Goal: Task Accomplishment & Management: Use online tool/utility

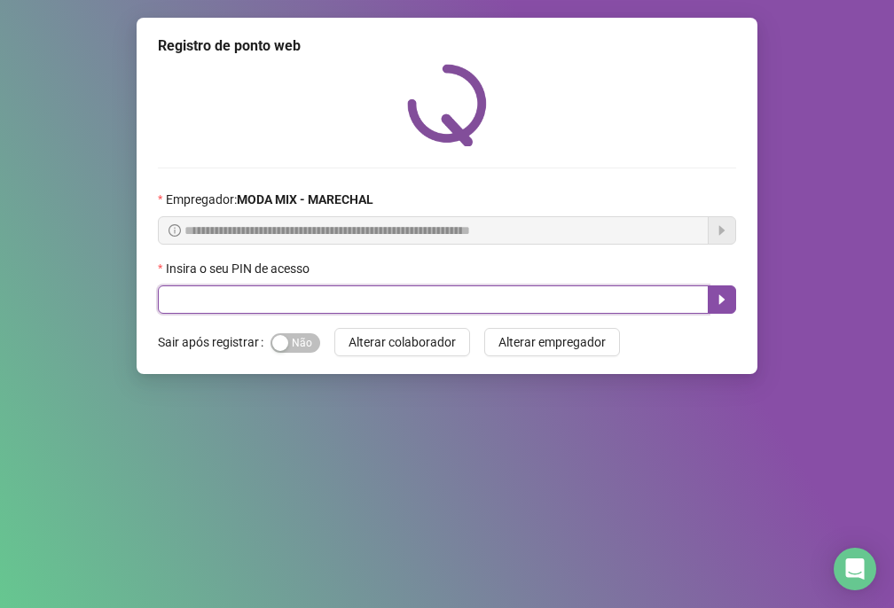
click at [184, 308] on input "text" at bounding box center [433, 300] width 551 height 28
type input "*****"
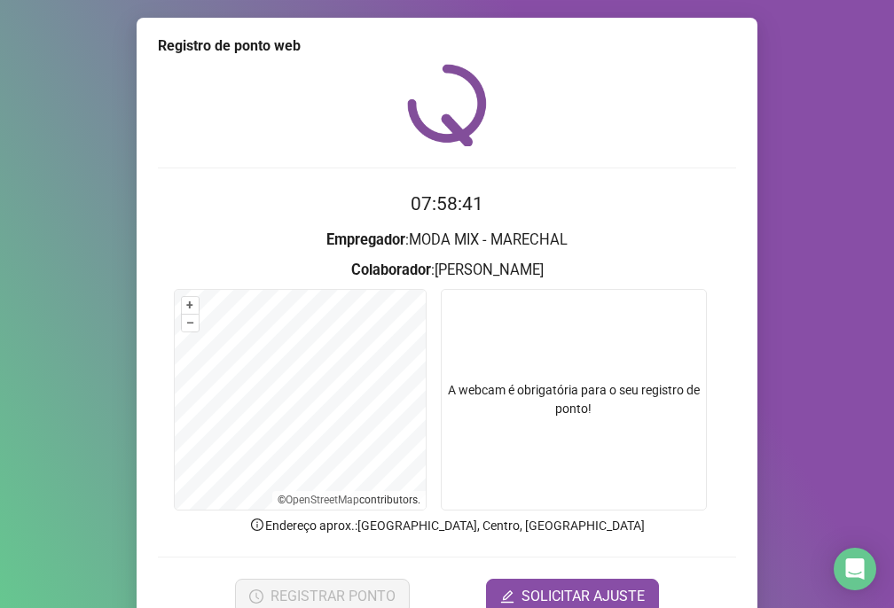
scroll to position [84, 0]
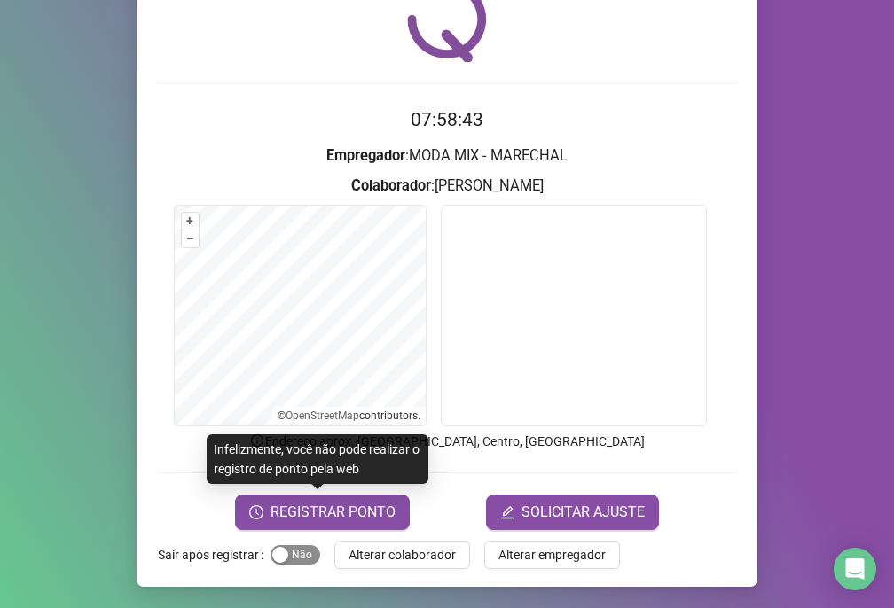
click at [291, 553] on span "Sim Não" at bounding box center [295, 555] width 50 height 20
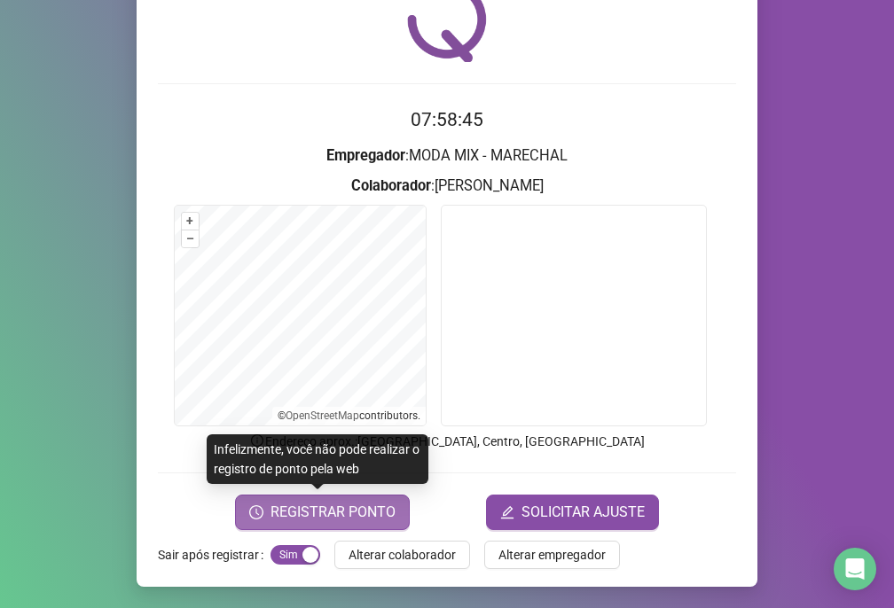
click at [317, 520] on span "REGISTRAR PONTO" at bounding box center [332, 512] width 125 height 21
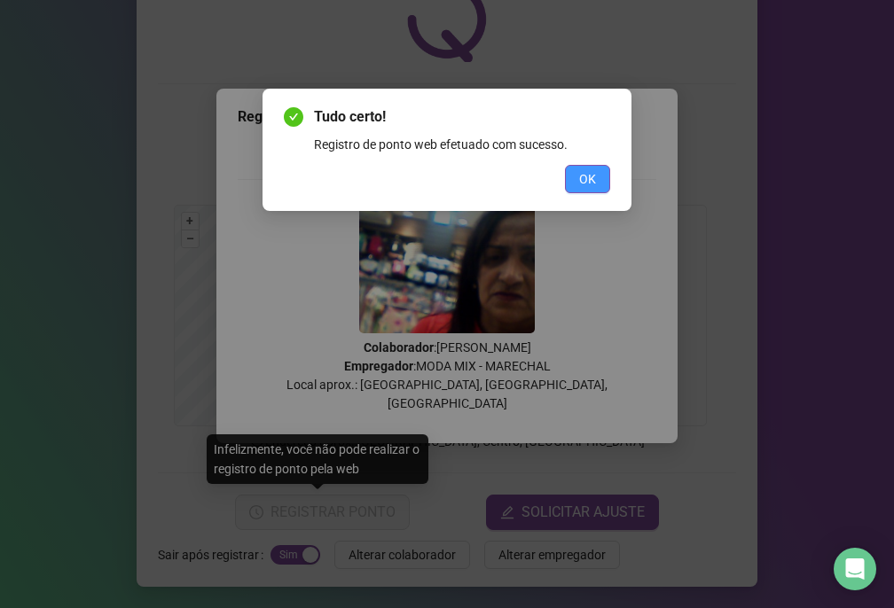
click at [598, 167] on button "OK" at bounding box center [587, 179] width 45 height 28
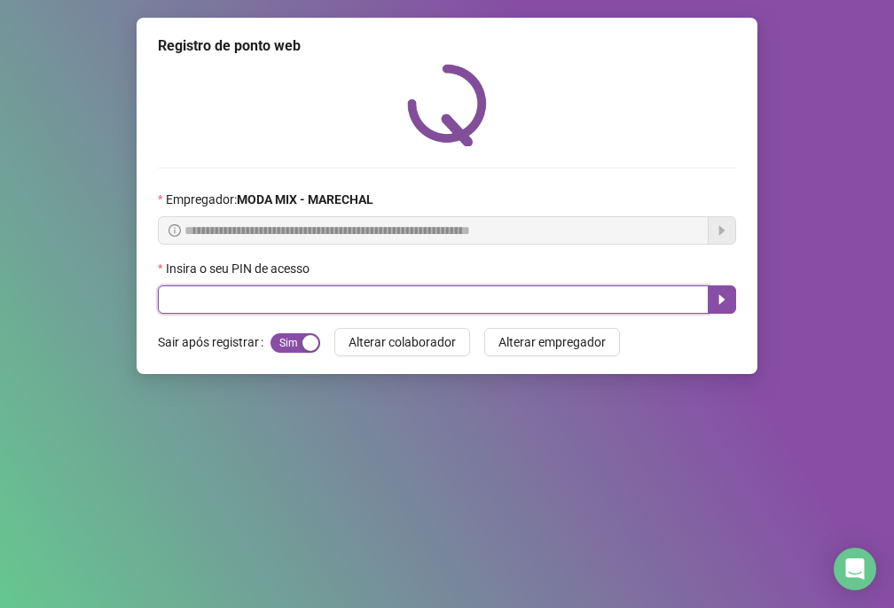
click at [192, 292] on input "text" at bounding box center [433, 300] width 551 height 28
type input "*****"
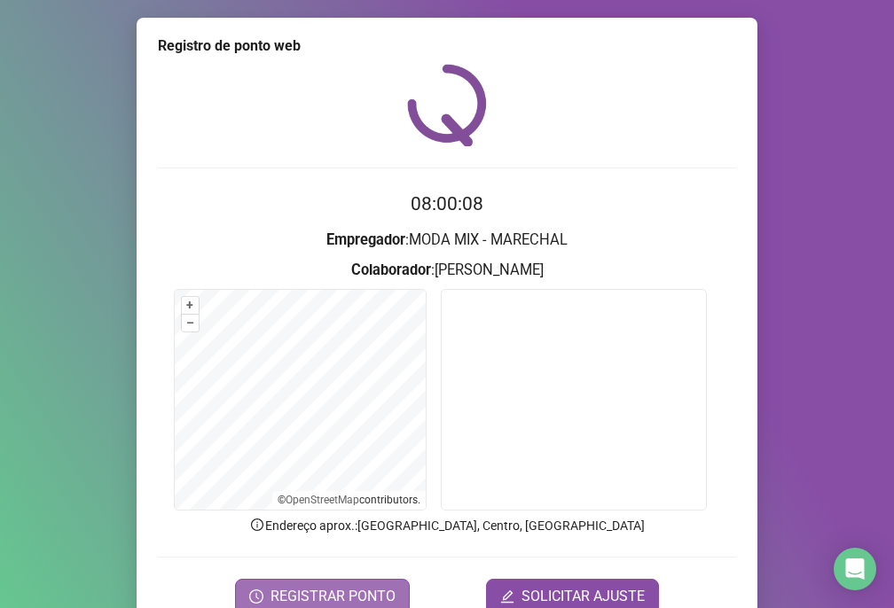
click at [330, 586] on span "REGISTRAR PONTO" at bounding box center [332, 596] width 125 height 21
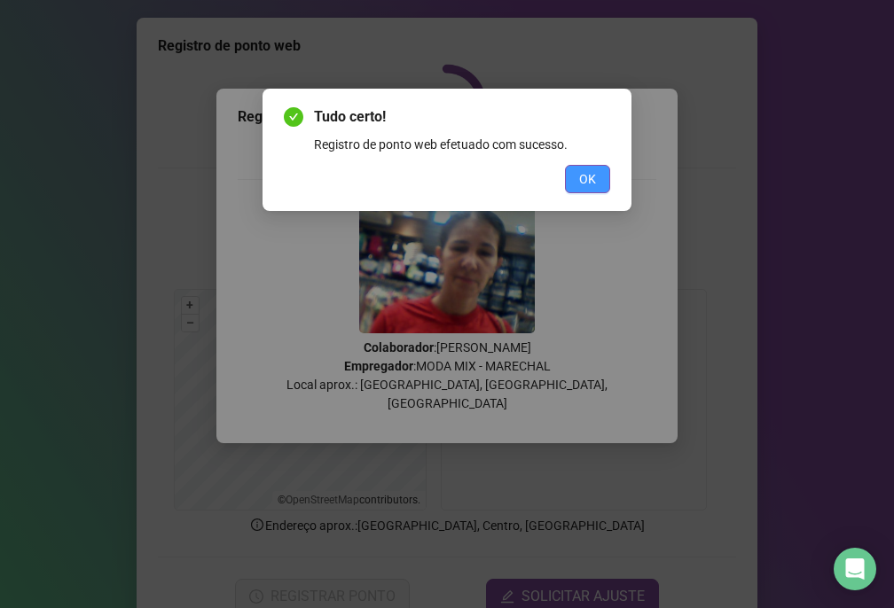
click at [566, 175] on button "OK" at bounding box center [587, 179] width 45 height 28
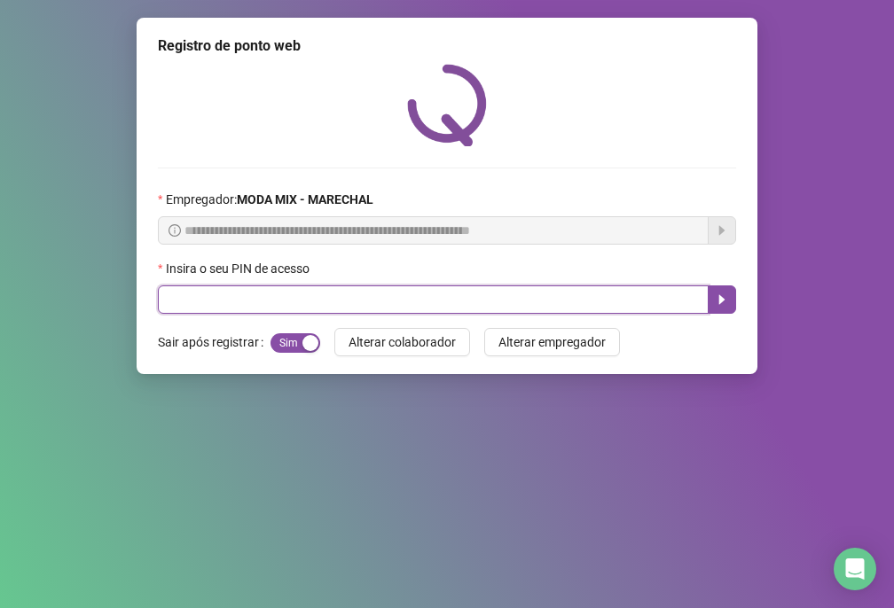
click at [520, 295] on input "text" at bounding box center [433, 300] width 551 height 28
type input "*****"
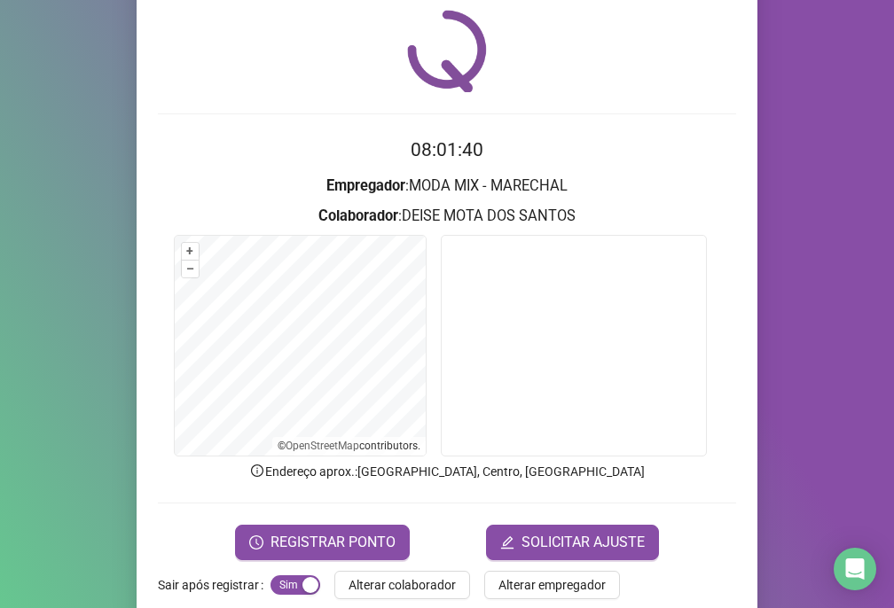
scroll to position [84, 0]
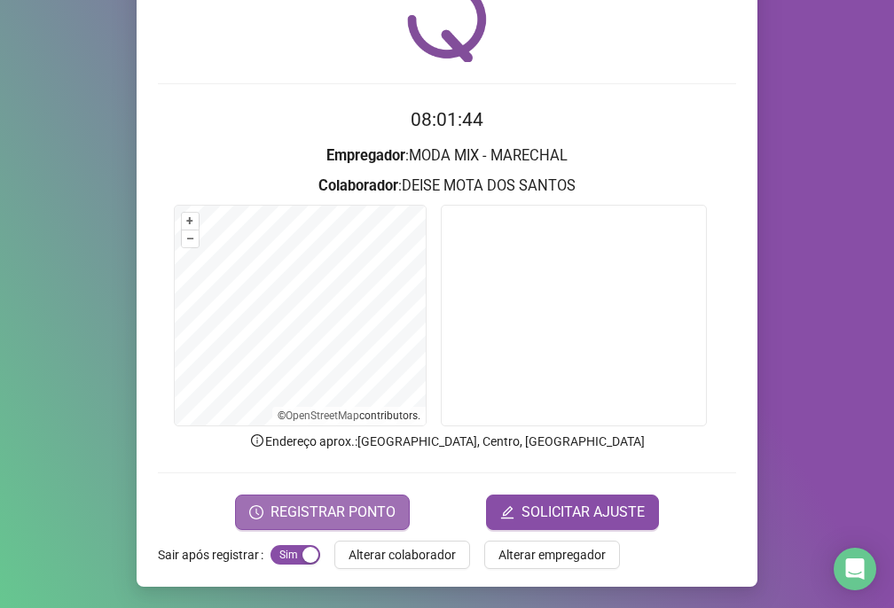
click at [296, 518] on span "REGISTRAR PONTO" at bounding box center [332, 512] width 125 height 21
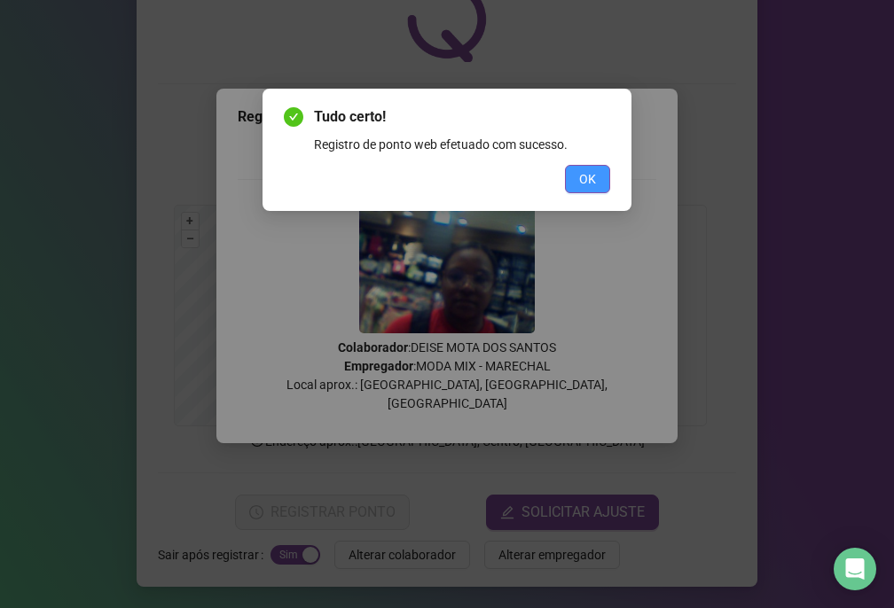
click at [578, 181] on button "OK" at bounding box center [587, 179] width 45 height 28
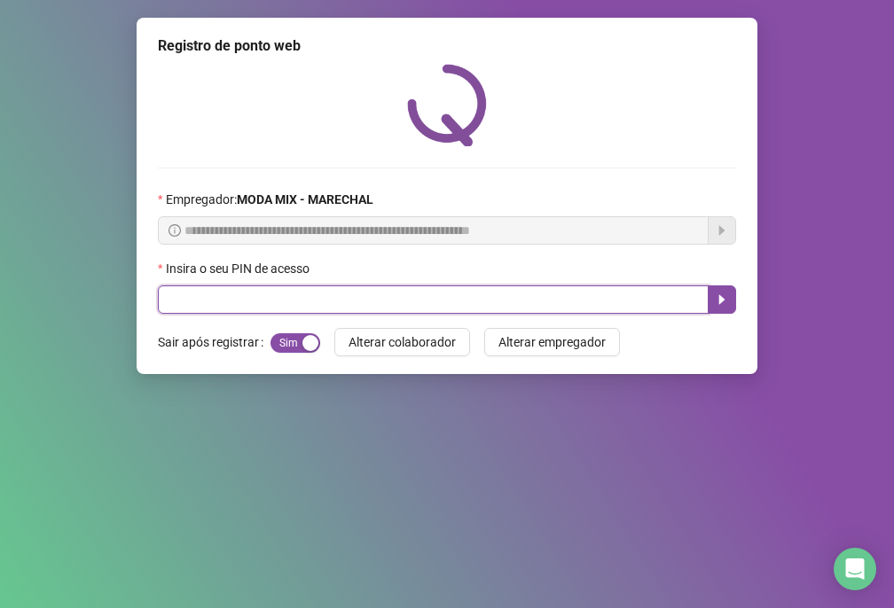
click at [428, 301] on input "text" at bounding box center [433, 300] width 551 height 28
click at [345, 310] on input "text" at bounding box center [433, 300] width 551 height 28
type input "*****"
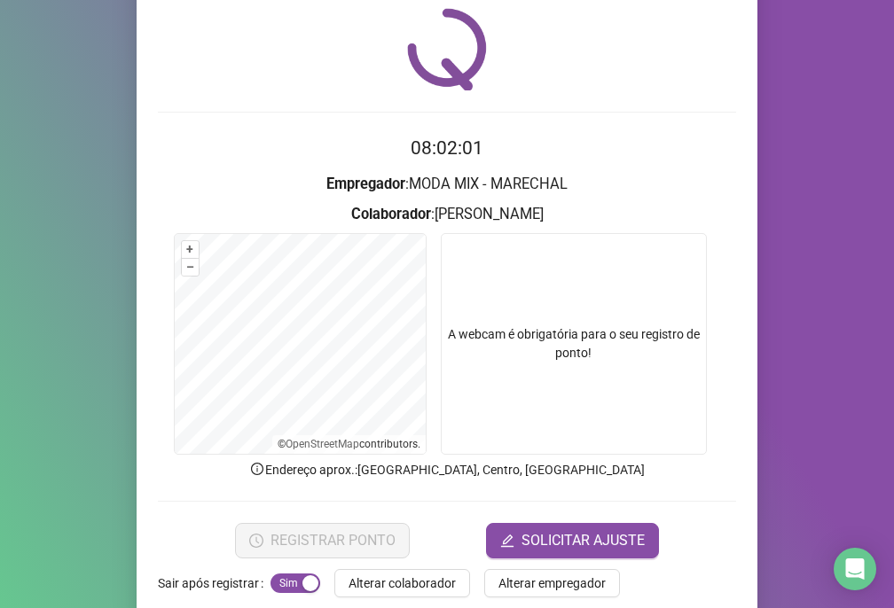
scroll to position [84, 0]
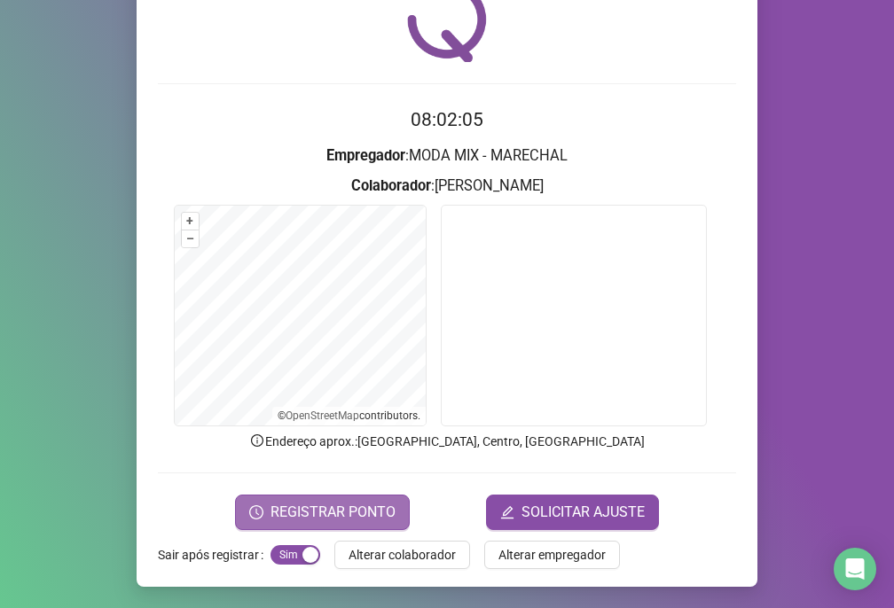
click at [304, 509] on span "REGISTRAR PONTO" at bounding box center [332, 512] width 125 height 21
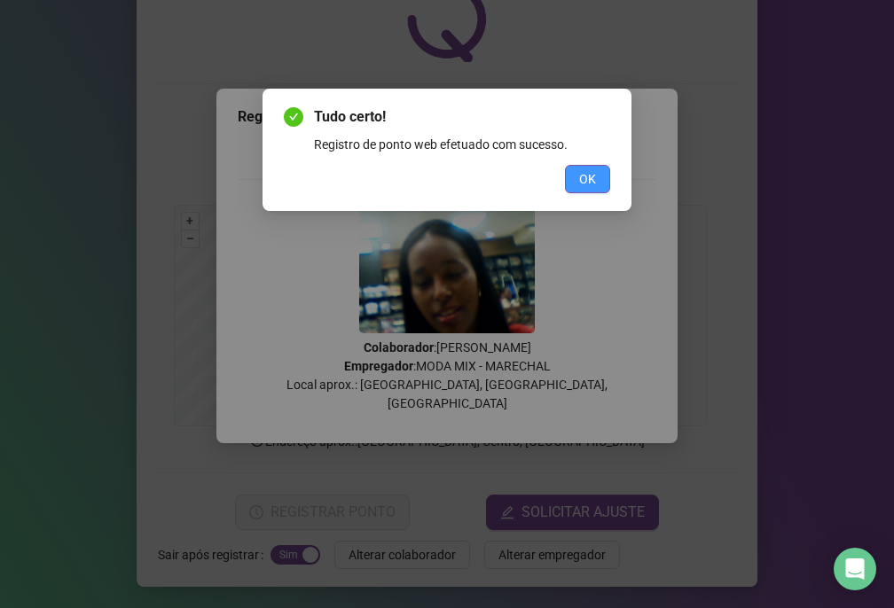
click at [591, 173] on span "OK" at bounding box center [587, 179] width 17 height 20
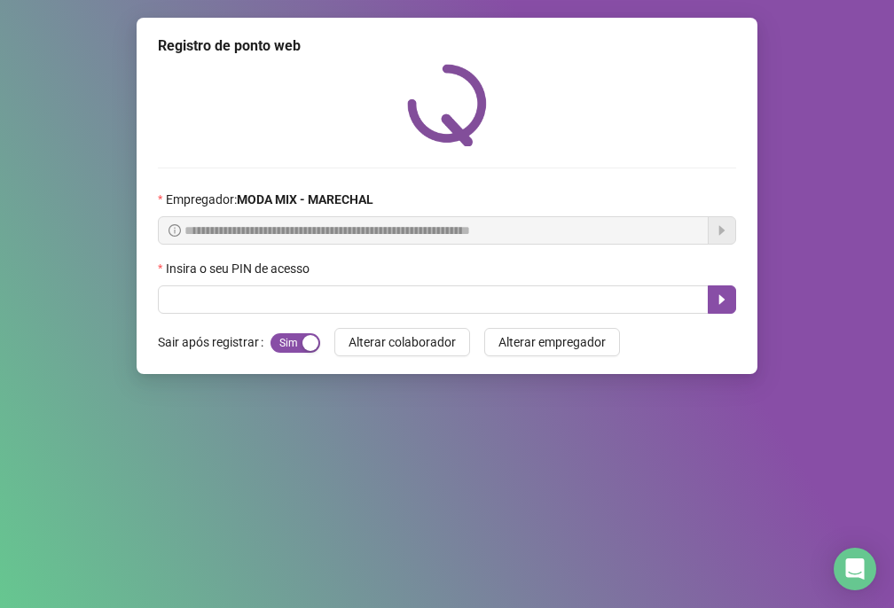
scroll to position [0, 0]
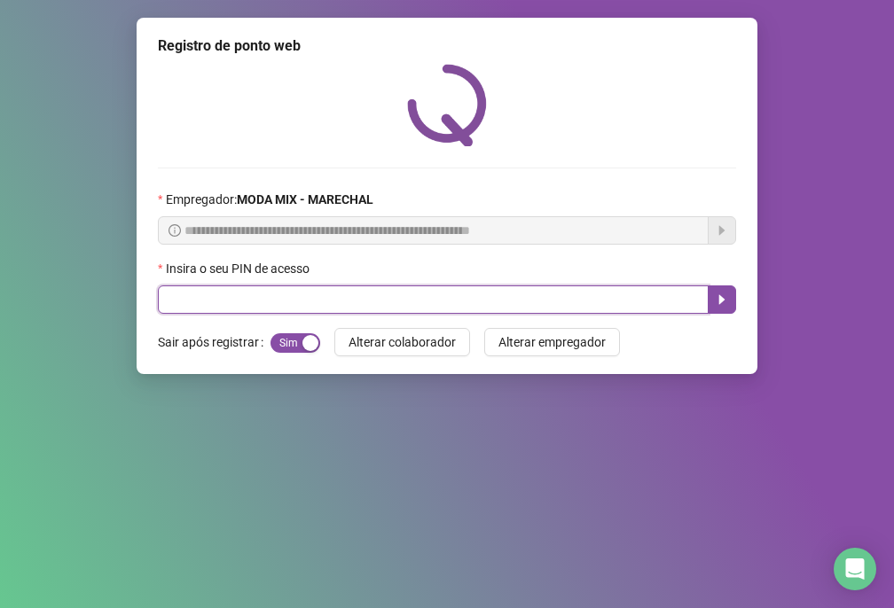
click at [453, 301] on input "text" at bounding box center [433, 300] width 551 height 28
type input "*****"
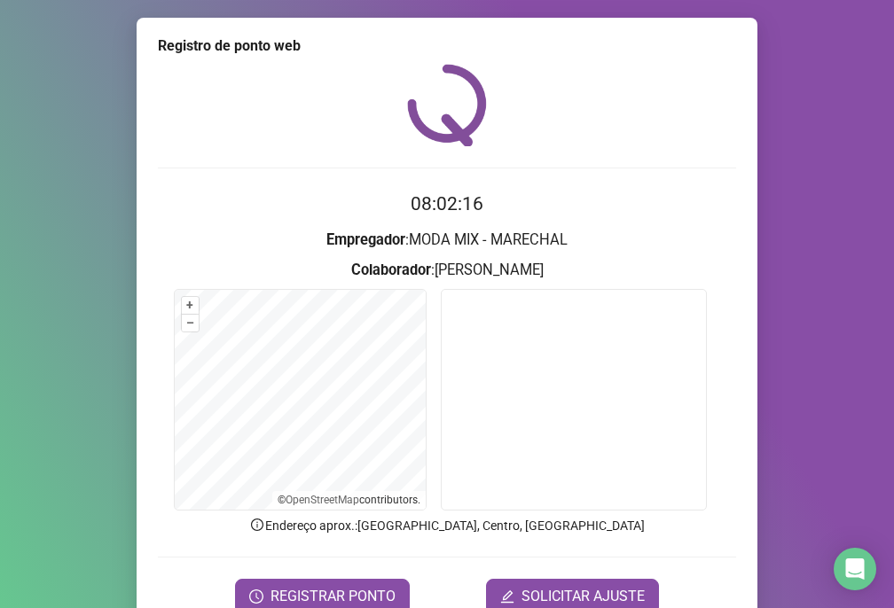
scroll to position [84, 0]
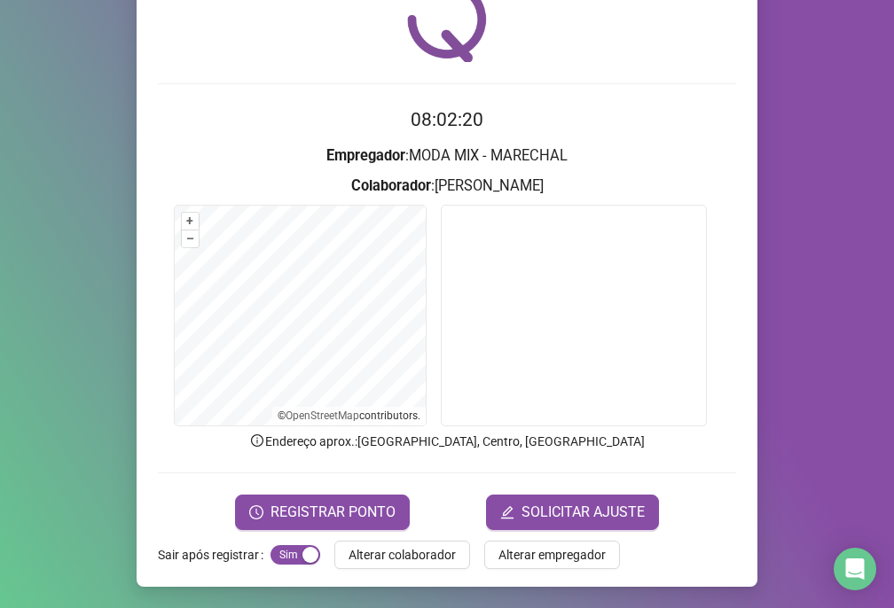
drag, startPoint x: 343, startPoint y: 513, endPoint x: 725, endPoint y: 463, distance: 385.5
click at [725, 463] on form "08:02:20 Empregador : MODA MIX - MARECHAL [PERSON_NAME] : [PERSON_NAME] + – ⇧ ›…" at bounding box center [447, 318] width 578 height 424
click at [373, 524] on button "REGISTRAR PONTO" at bounding box center [322, 512] width 175 height 35
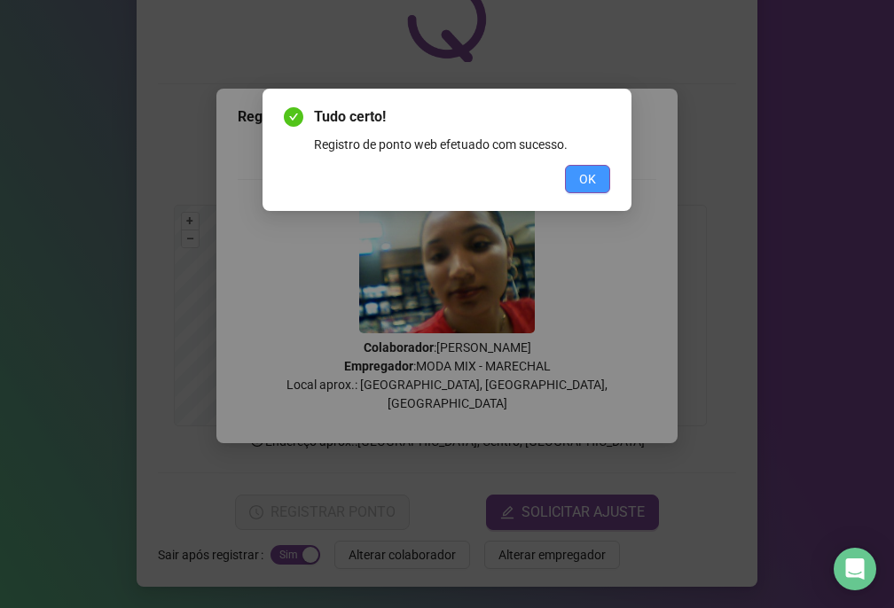
click at [584, 180] on span "OK" at bounding box center [587, 179] width 17 height 20
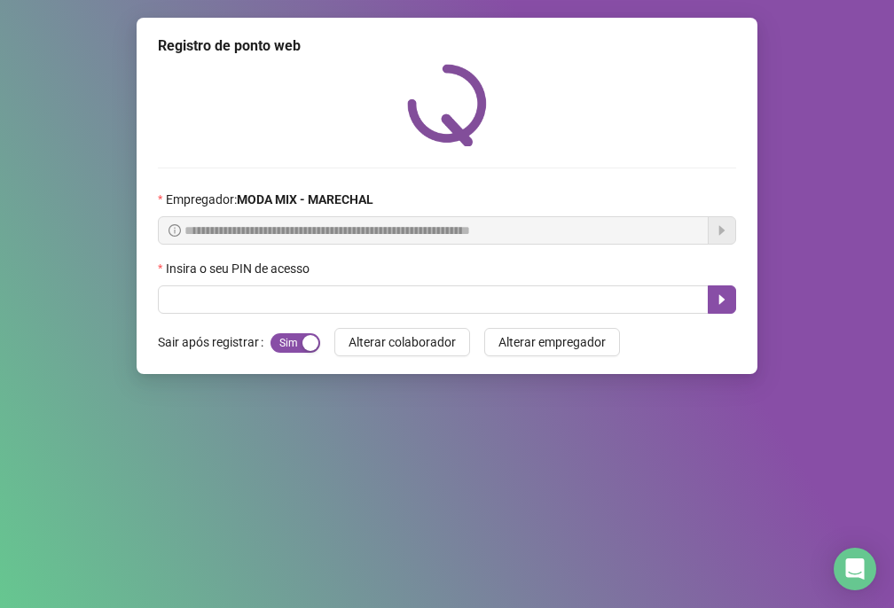
scroll to position [0, 0]
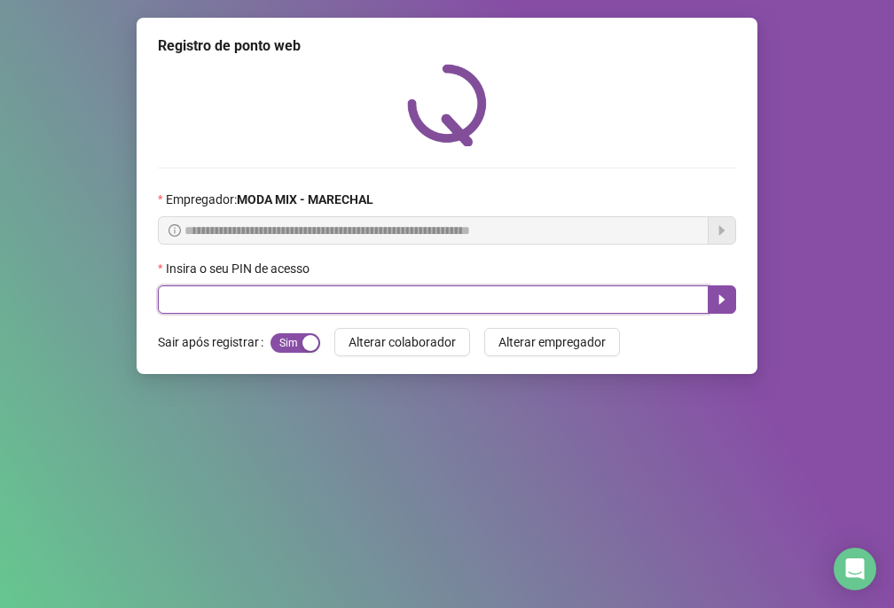
click at [651, 301] on input "text" at bounding box center [433, 300] width 551 height 28
type input "*****"
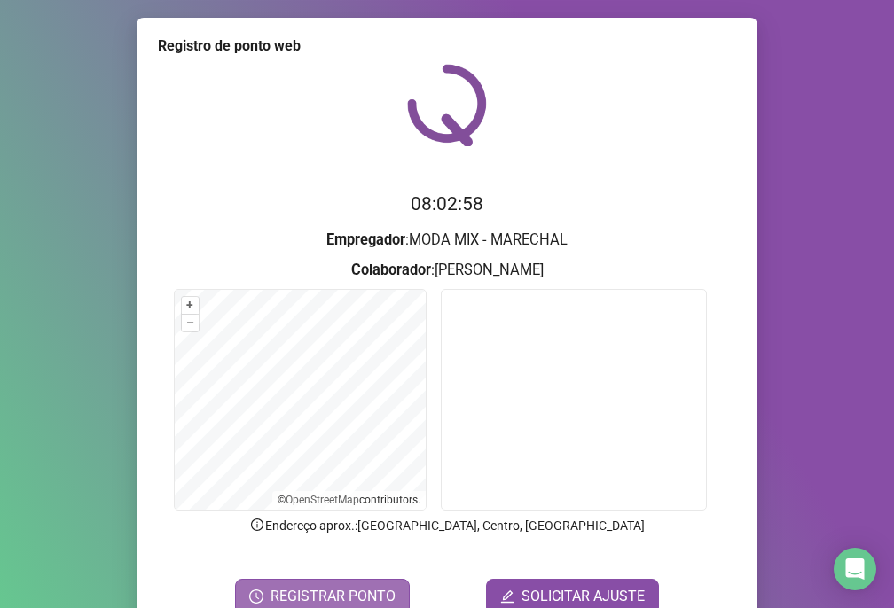
click at [372, 597] on span "REGISTRAR PONTO" at bounding box center [332, 596] width 125 height 21
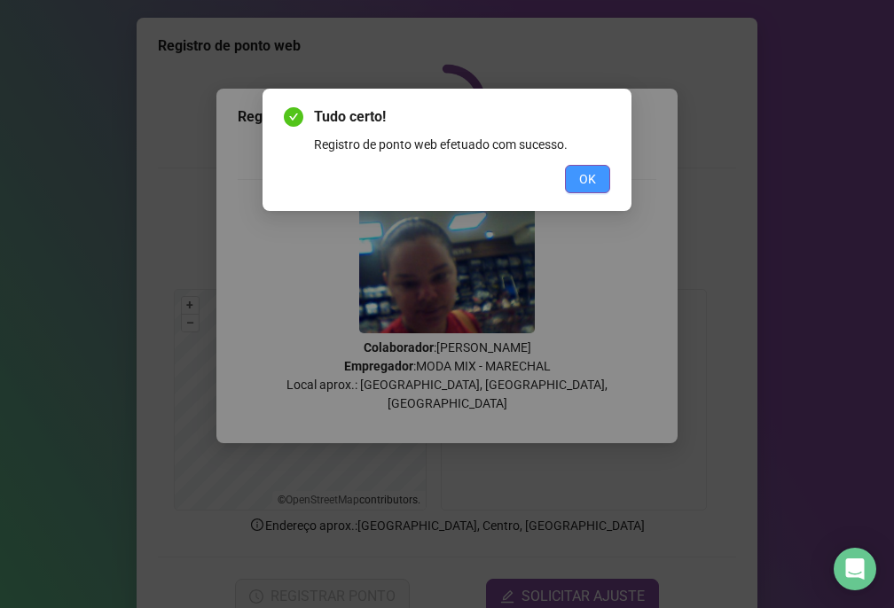
click at [596, 171] on button "OK" at bounding box center [587, 179] width 45 height 28
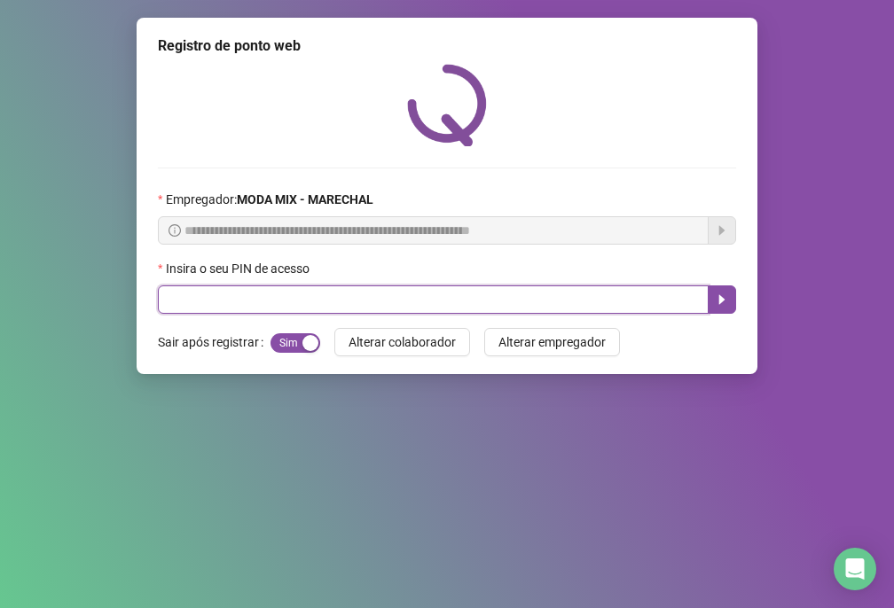
click at [620, 311] on input "text" at bounding box center [433, 300] width 551 height 28
type input "*****"
click at [712, 301] on button "button" at bounding box center [722, 300] width 28 height 28
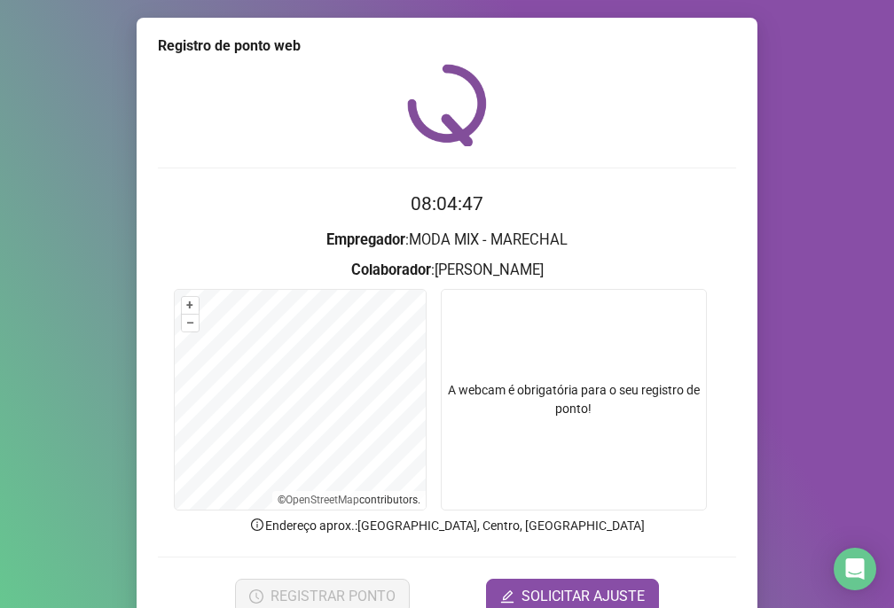
scroll to position [84, 0]
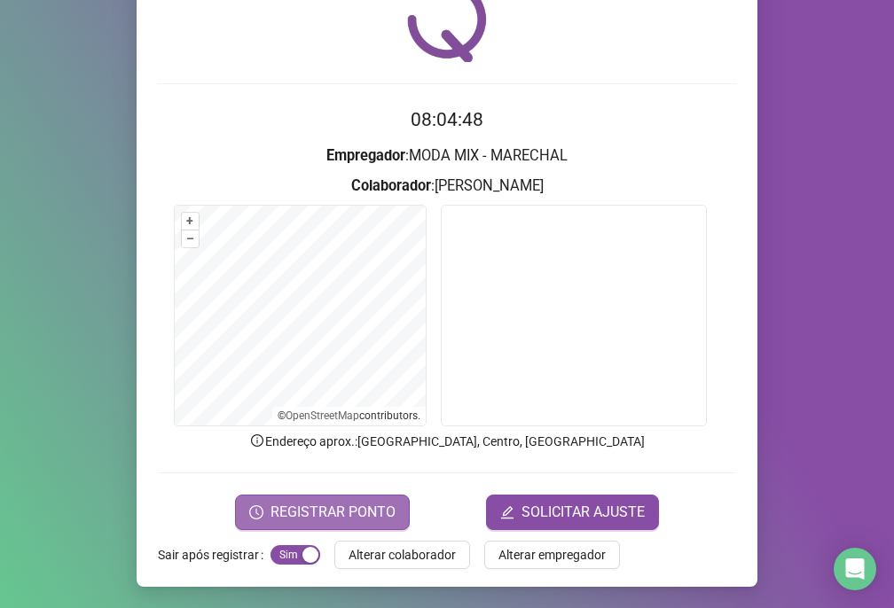
click at [290, 515] on span "REGISTRAR PONTO" at bounding box center [332, 512] width 125 height 21
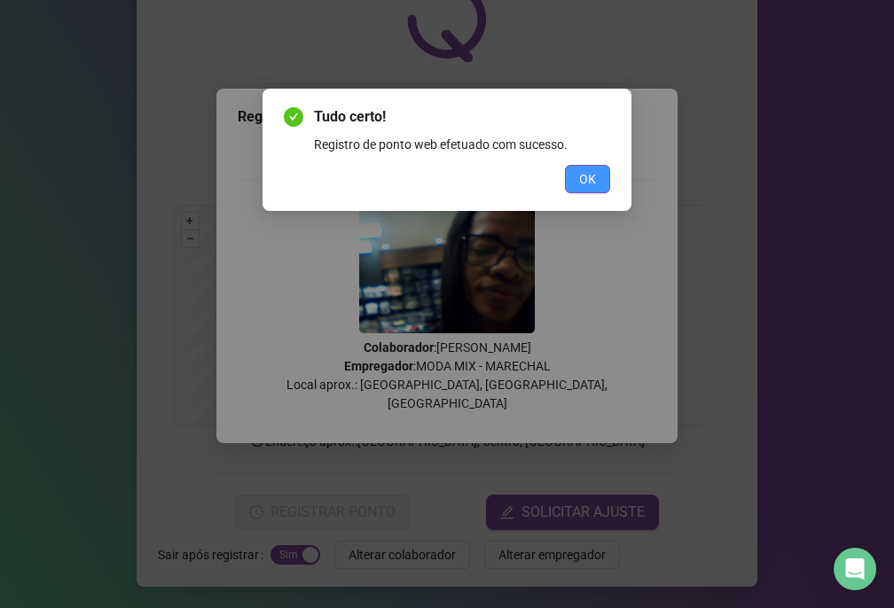
click at [595, 185] on span "OK" at bounding box center [587, 179] width 17 height 20
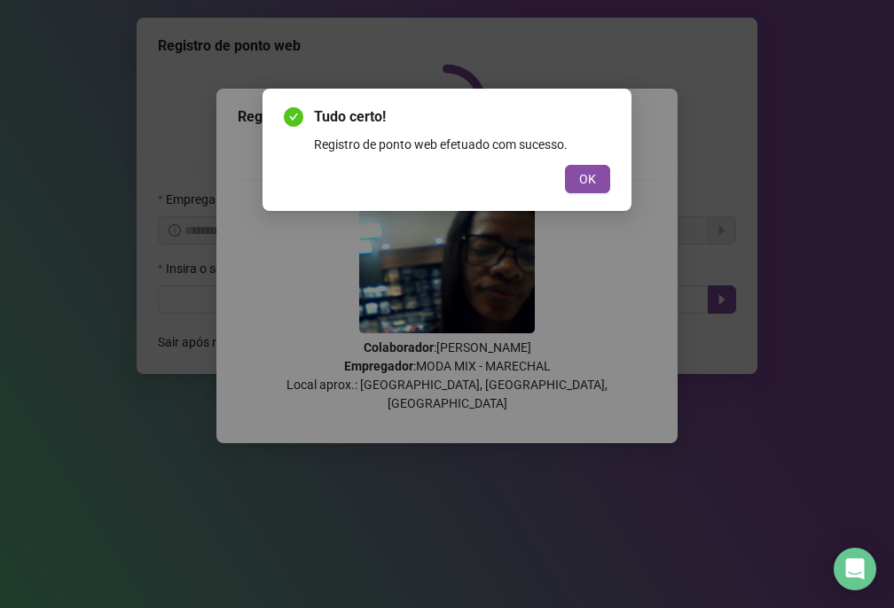
scroll to position [0, 0]
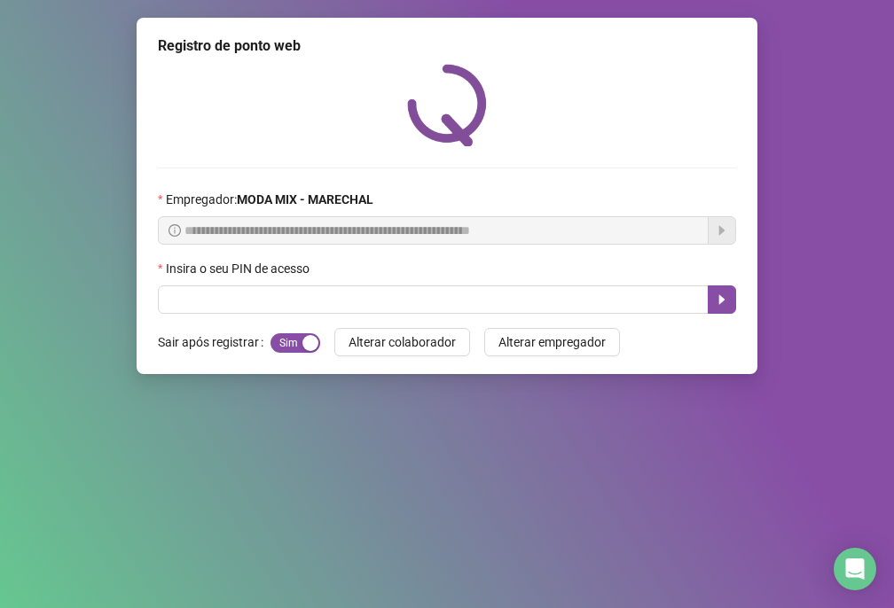
click at [612, 318] on div "**********" at bounding box center [447, 196] width 621 height 356
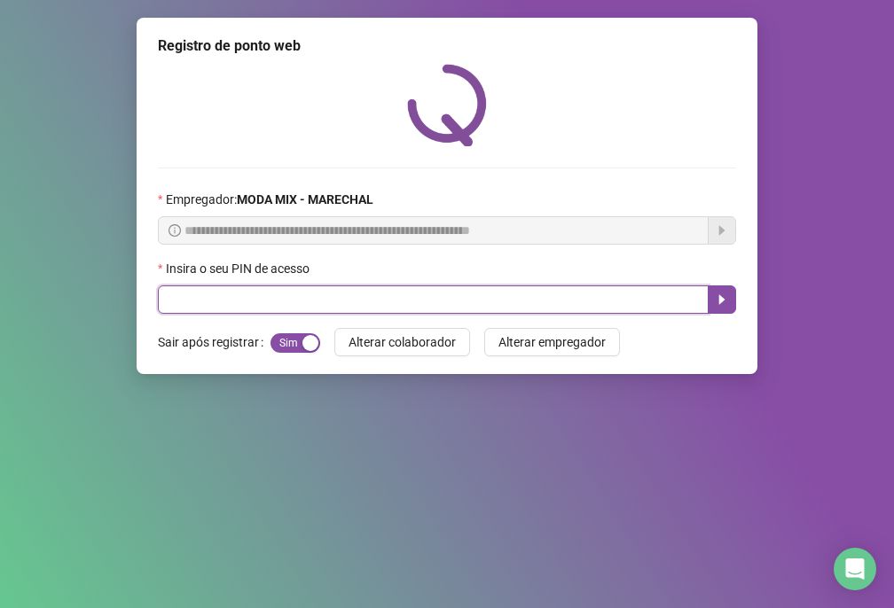
click at [608, 313] on input "text" at bounding box center [433, 300] width 551 height 28
type input "*****"
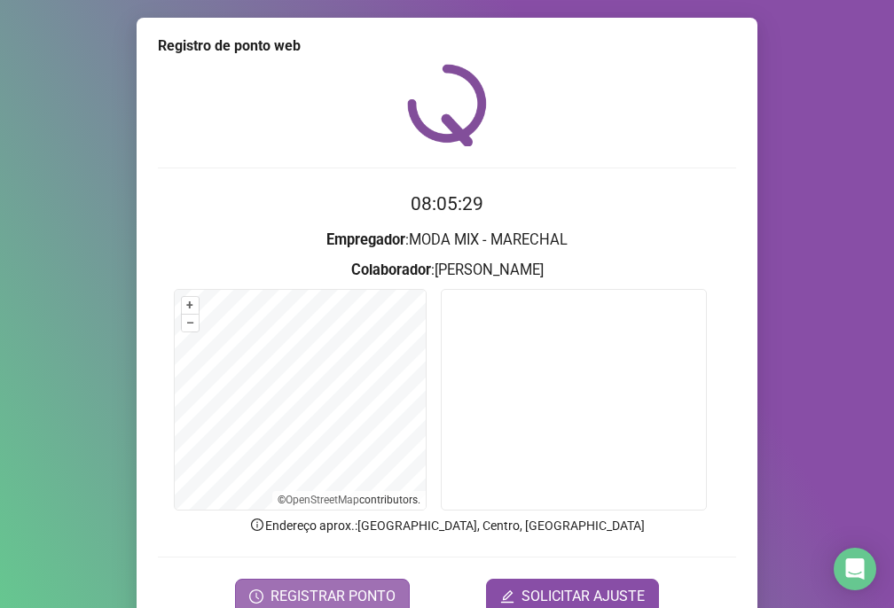
click at [364, 584] on button "REGISTRAR PONTO" at bounding box center [322, 596] width 175 height 35
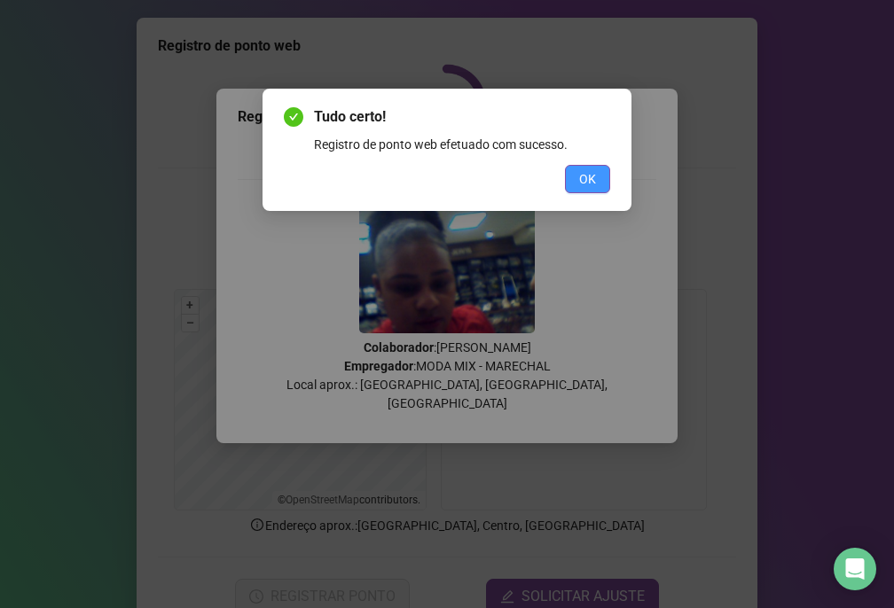
click at [583, 178] on span "OK" at bounding box center [587, 179] width 17 height 20
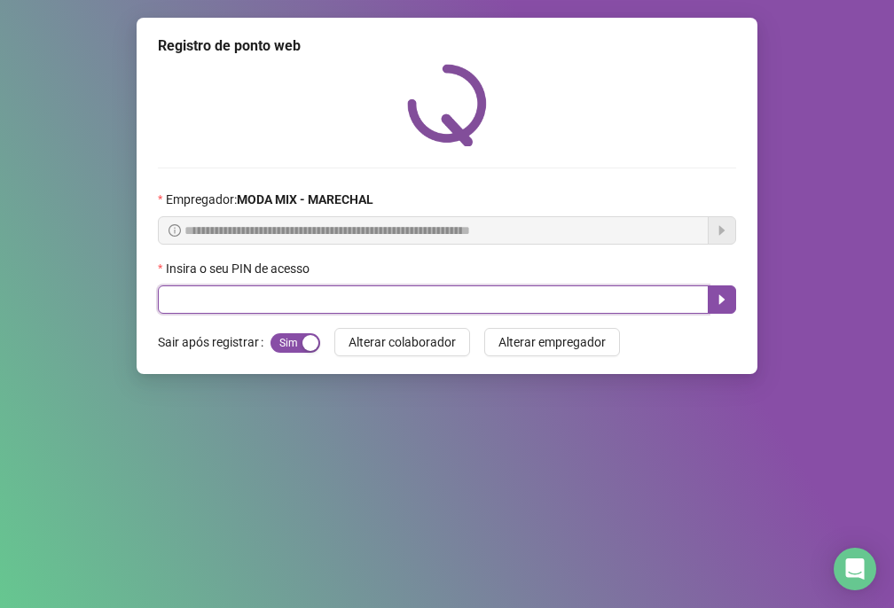
click at [463, 308] on input "text" at bounding box center [433, 300] width 551 height 28
type input "*****"
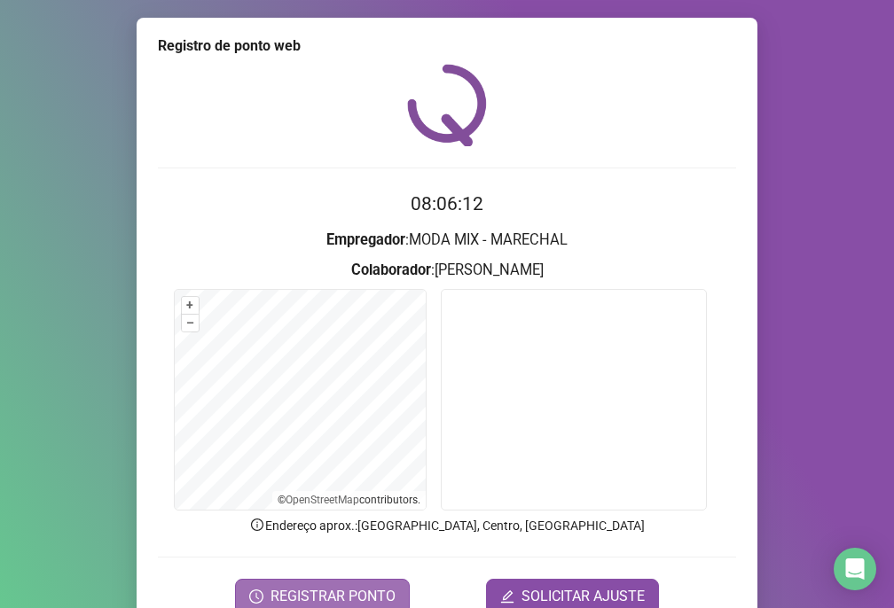
click at [285, 597] on span "REGISTRAR PONTO" at bounding box center [332, 596] width 125 height 21
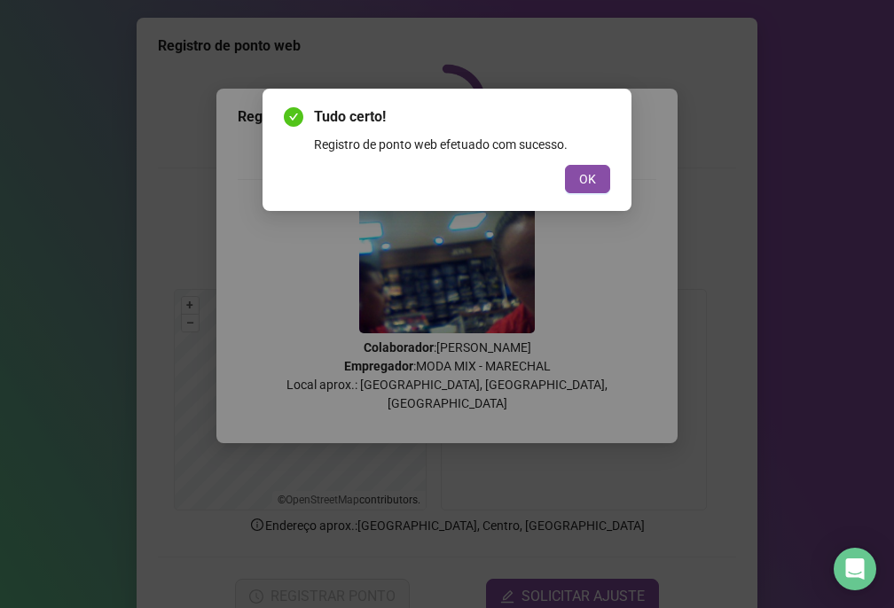
click at [606, 193] on div "Tudo certo! Registro de ponto web efetuado com sucesso. OK" at bounding box center [446, 150] width 369 height 122
click at [583, 180] on span "OK" at bounding box center [587, 179] width 17 height 20
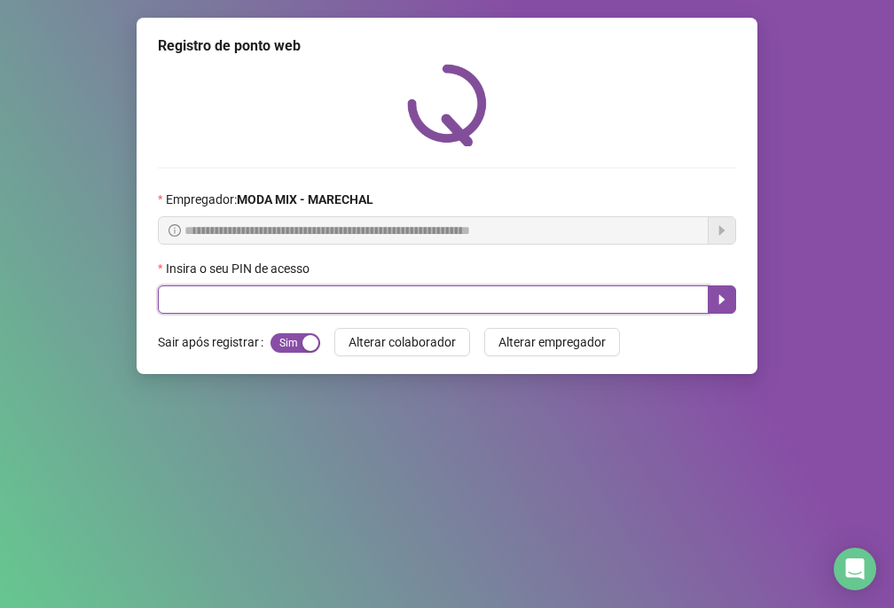
click at [609, 301] on input "text" at bounding box center [433, 300] width 551 height 28
type input "*****"
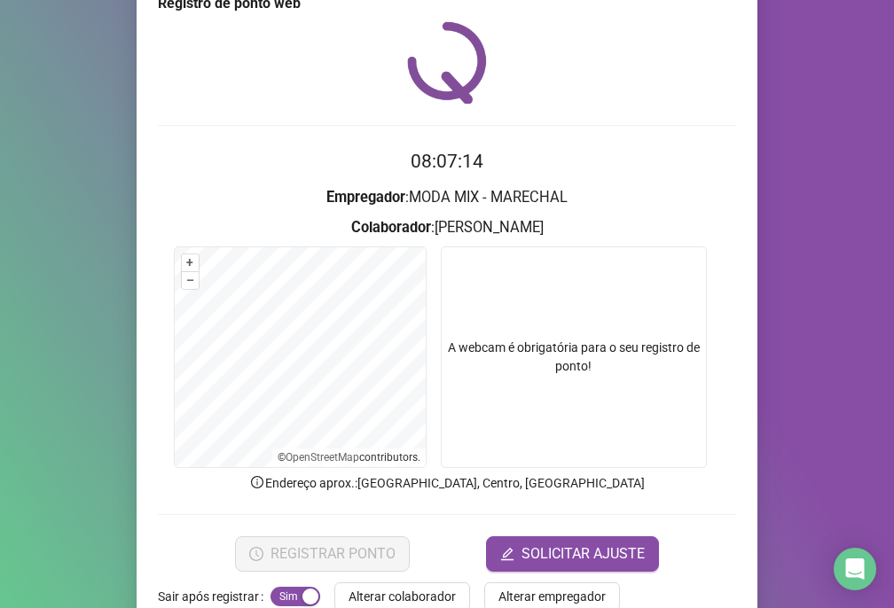
scroll to position [84, 0]
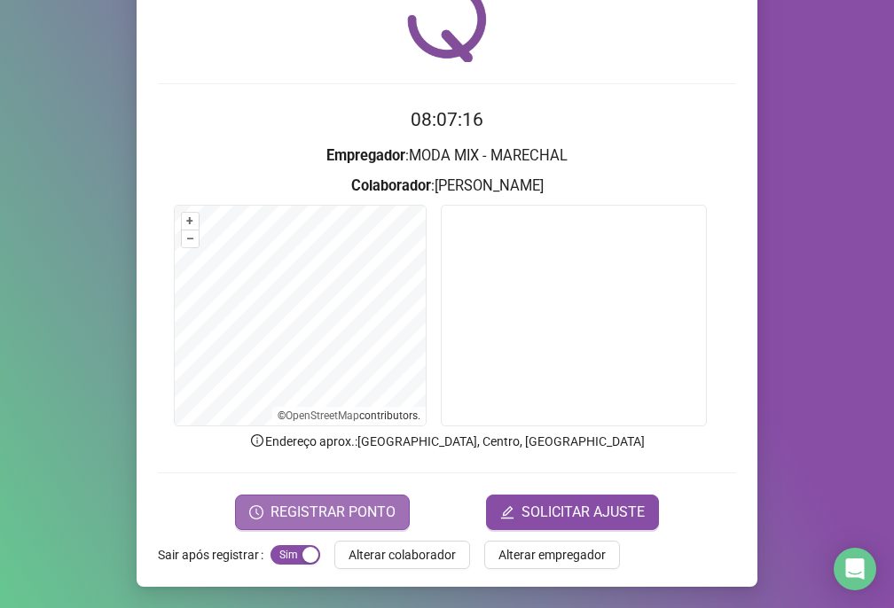
click at [354, 503] on span "REGISTRAR PONTO" at bounding box center [332, 512] width 125 height 21
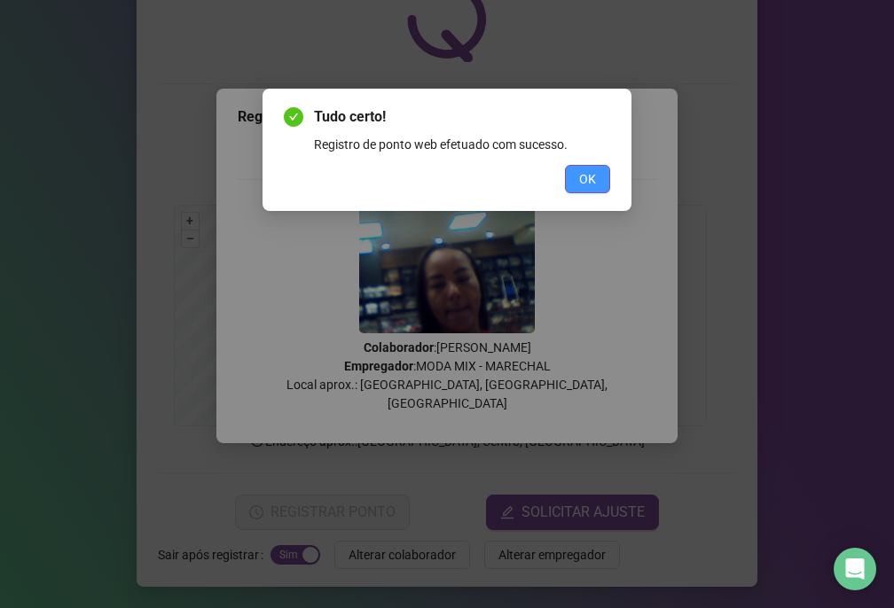
click at [575, 168] on button "OK" at bounding box center [587, 179] width 45 height 28
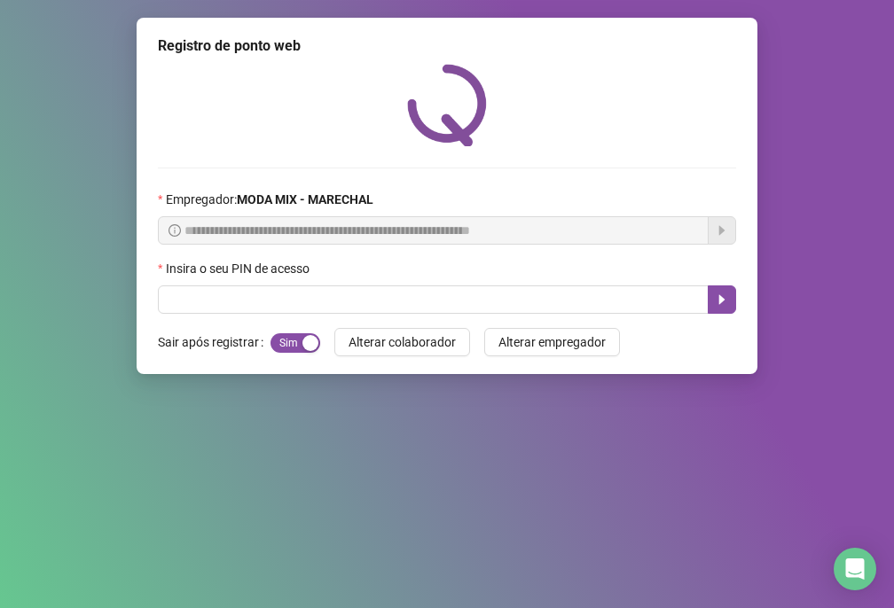
scroll to position [0, 0]
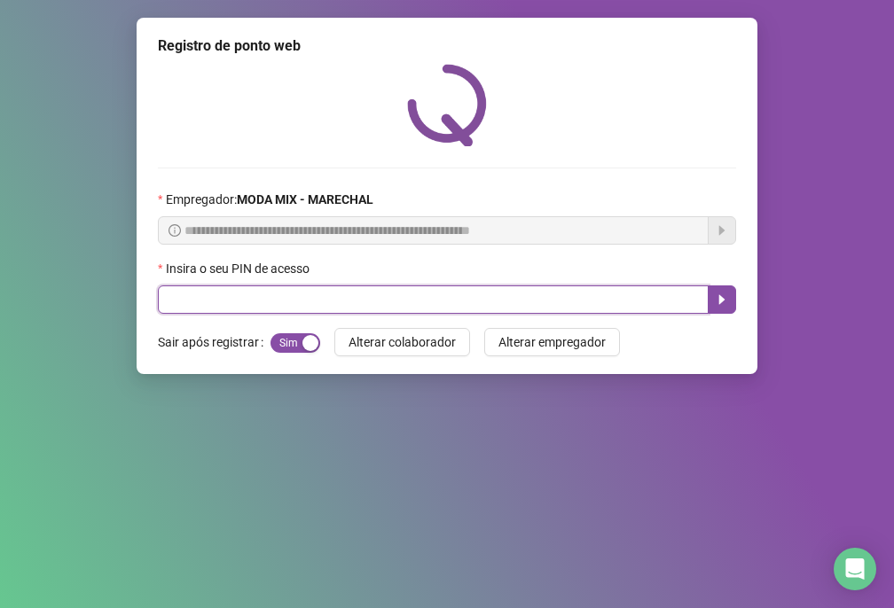
click at [494, 301] on input "text" at bounding box center [433, 300] width 551 height 28
type input "*****"
click at [723, 301] on icon "caret-right" at bounding box center [722, 300] width 6 height 10
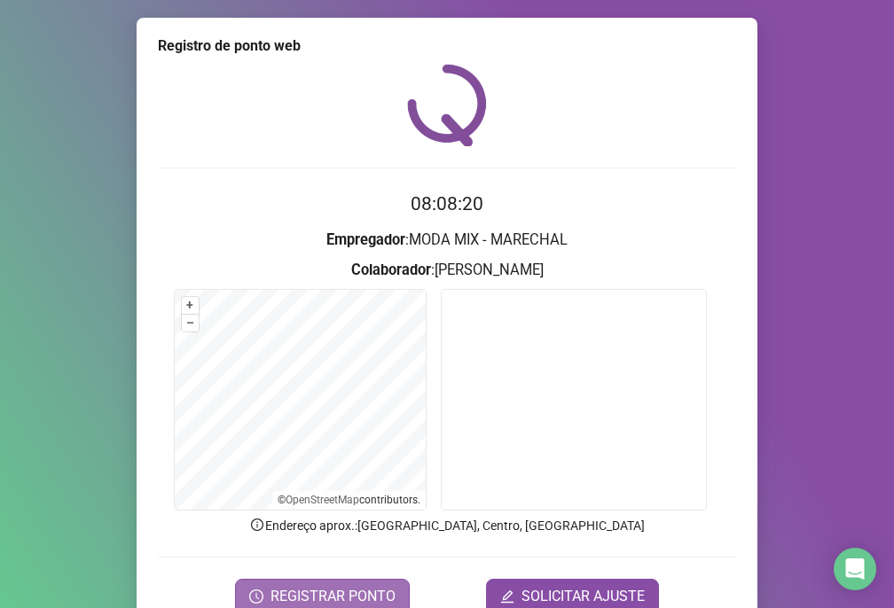
click at [375, 603] on span "REGISTRAR PONTO" at bounding box center [332, 596] width 125 height 21
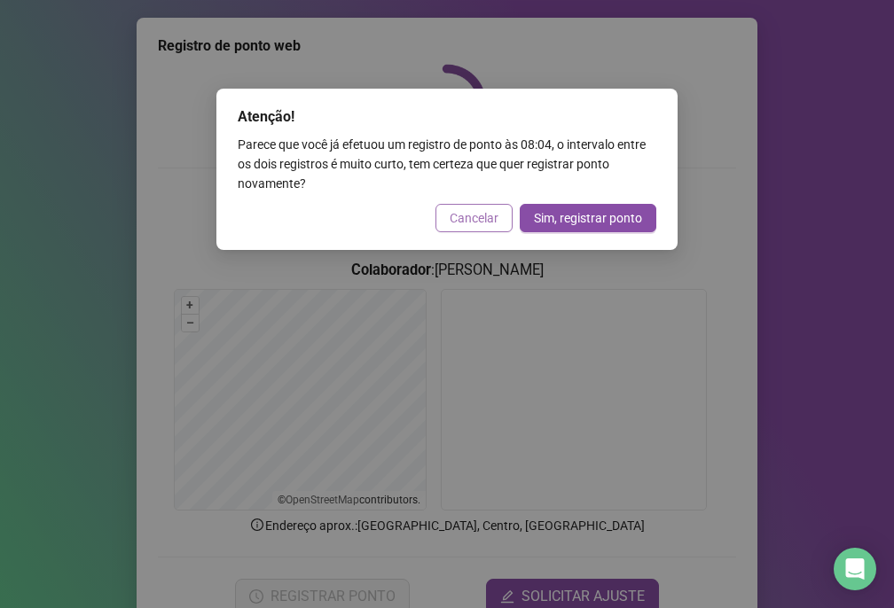
click at [484, 229] on button "Cancelar" at bounding box center [473, 218] width 77 height 28
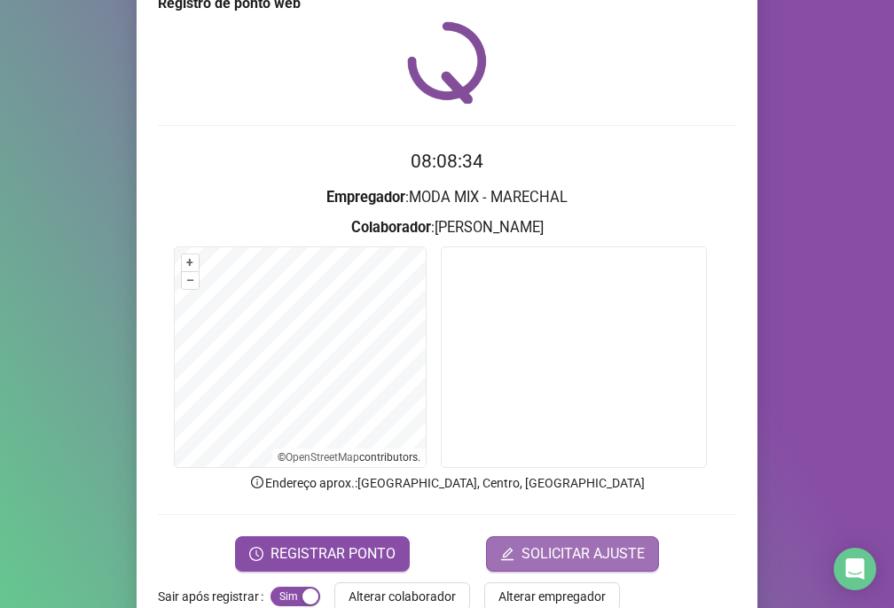
scroll to position [84, 0]
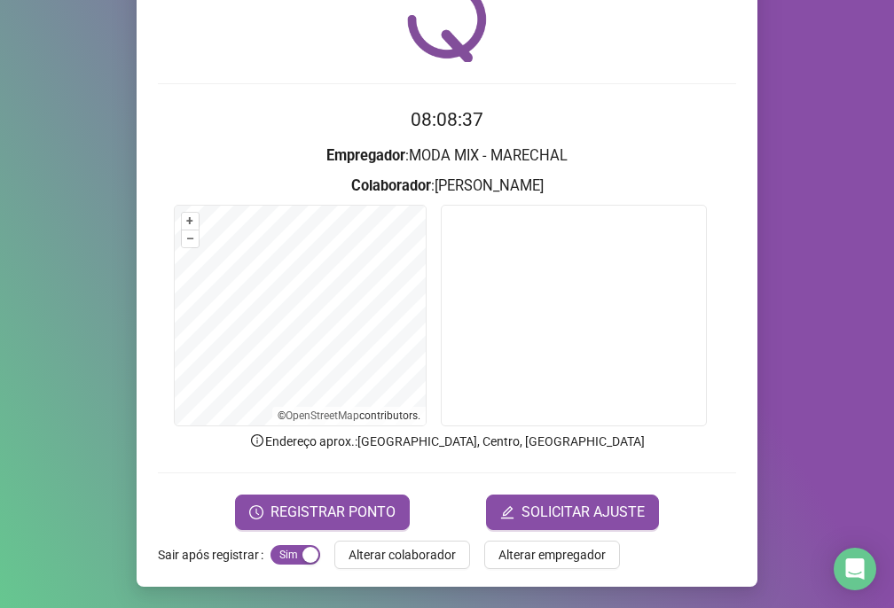
click at [731, 348] on div "Registro de ponto web 08:08:37 Empregador : MODA MIX - MARECHAL Colaborador : […" at bounding box center [447, 259] width 621 height 653
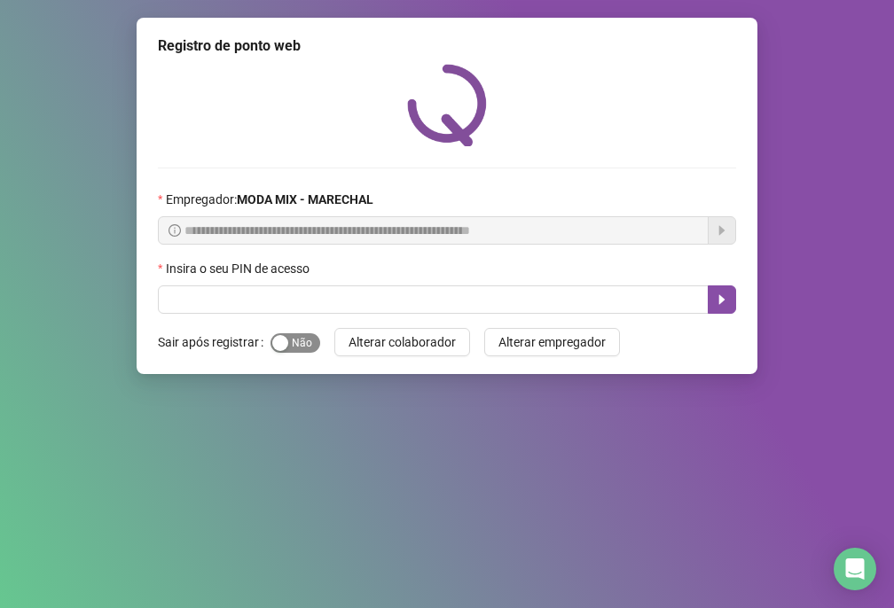
click at [291, 347] on span "Sim Não" at bounding box center [295, 343] width 50 height 20
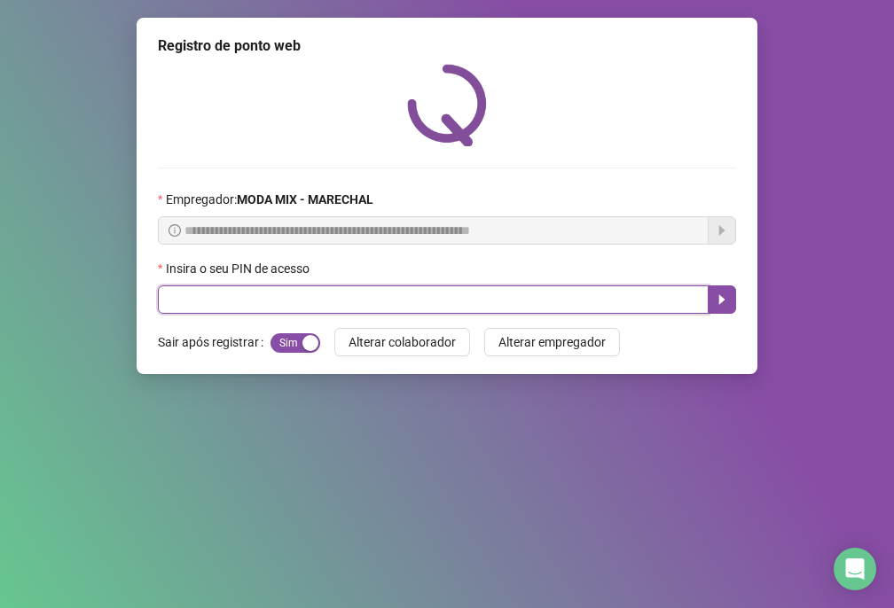
click at [516, 289] on input "text" at bounding box center [433, 300] width 551 height 28
type input "*****"
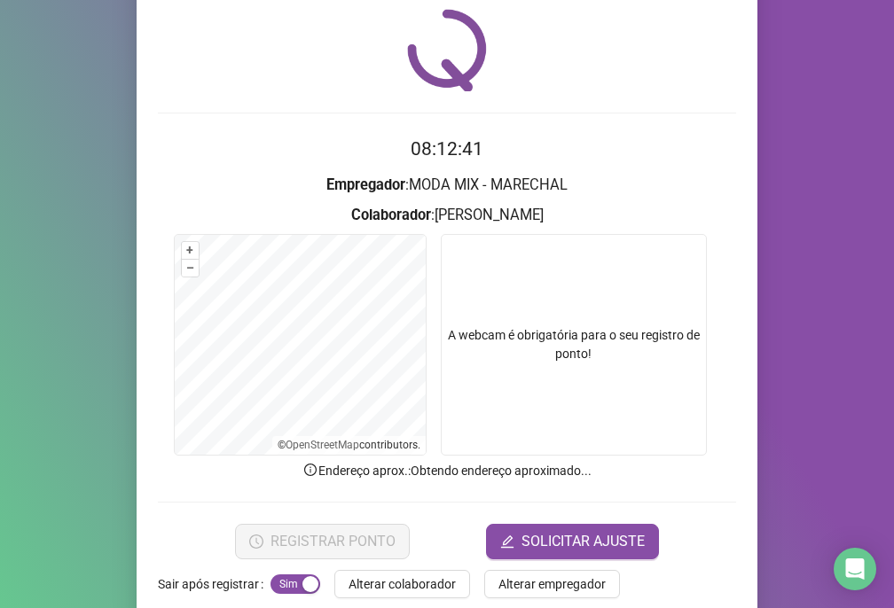
scroll to position [84, 0]
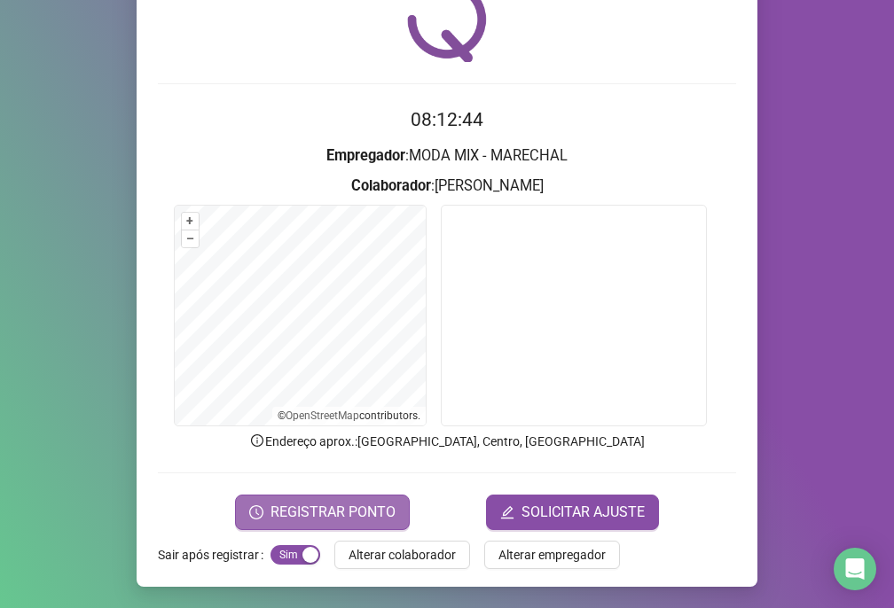
click at [346, 513] on span "REGISTRAR PONTO" at bounding box center [332, 512] width 125 height 21
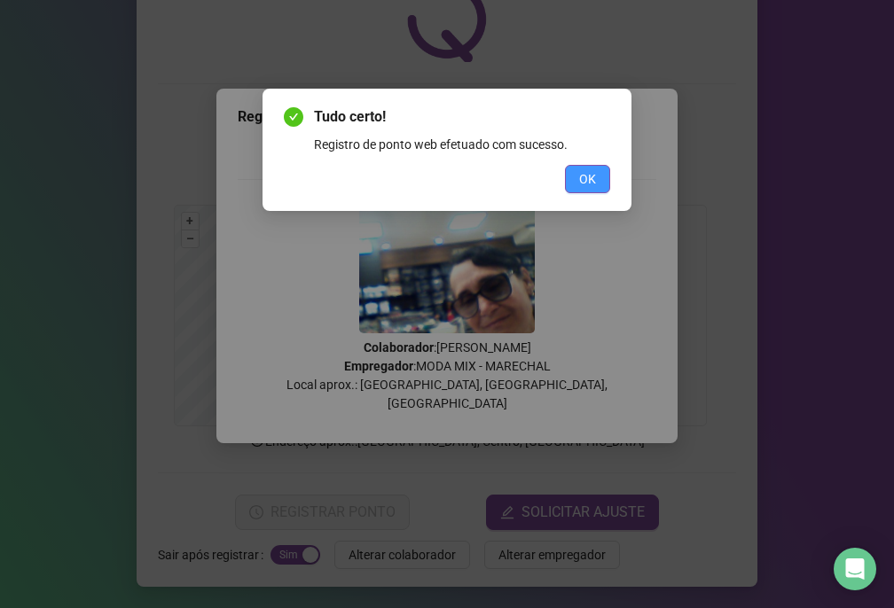
click at [583, 171] on span "OK" at bounding box center [587, 179] width 17 height 20
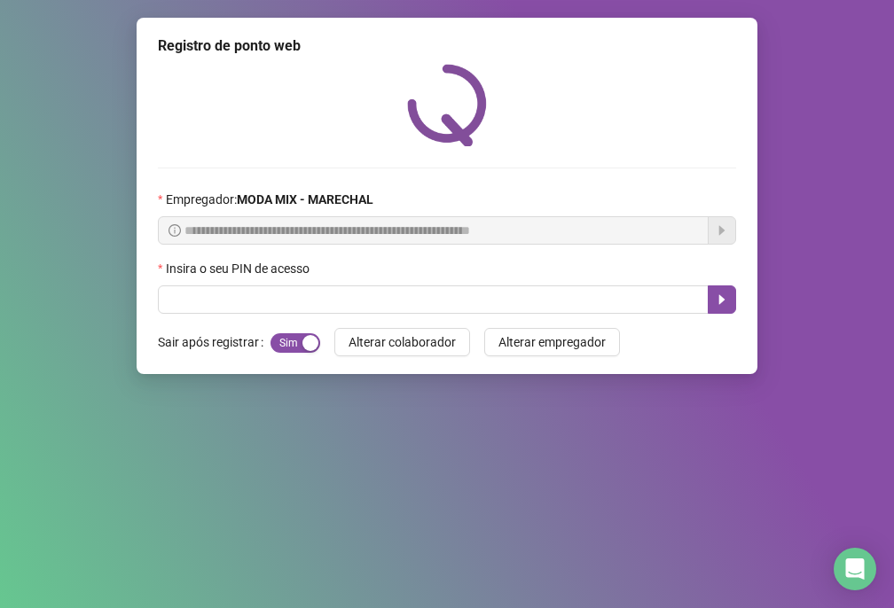
scroll to position [0, 0]
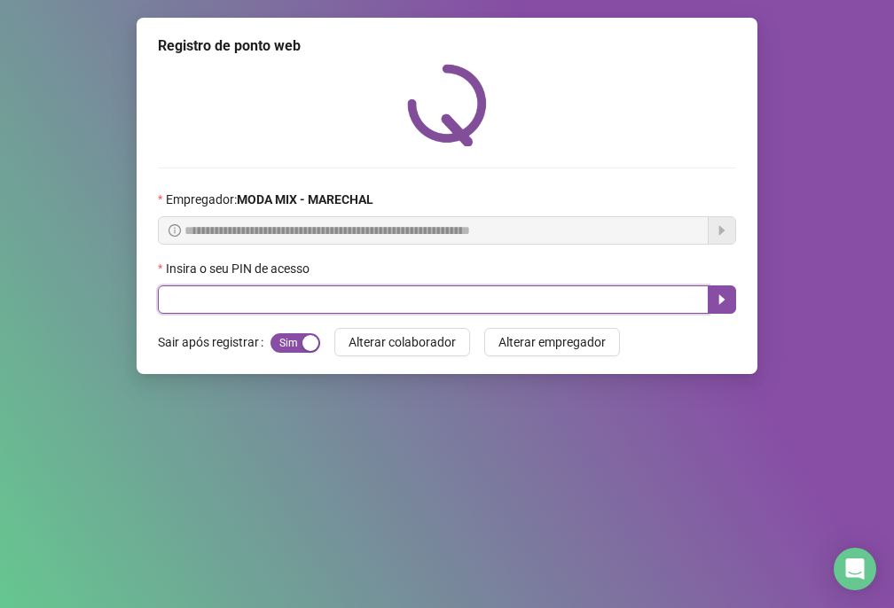
click at [253, 309] on input "text" at bounding box center [433, 300] width 551 height 28
type input "*****"
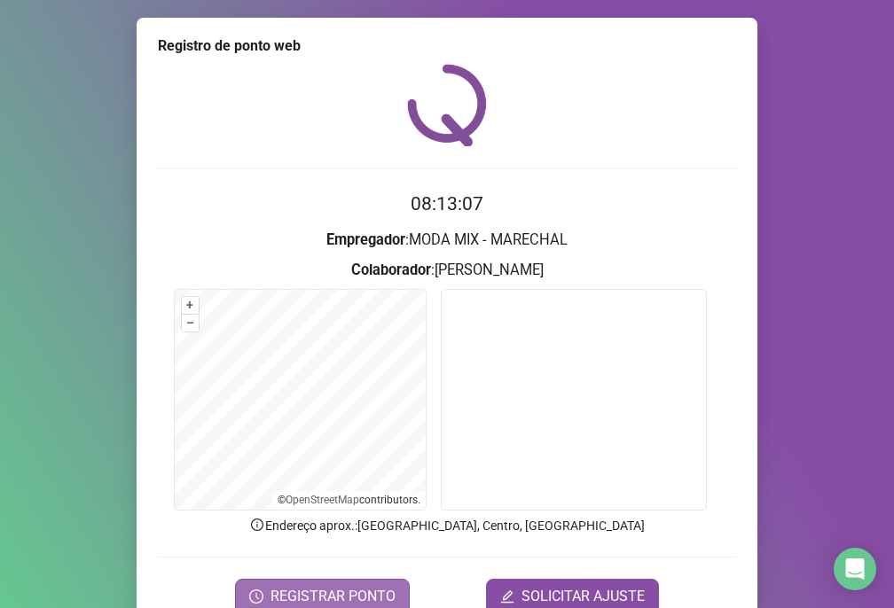
click at [339, 600] on span "REGISTRAR PONTO" at bounding box center [332, 596] width 125 height 21
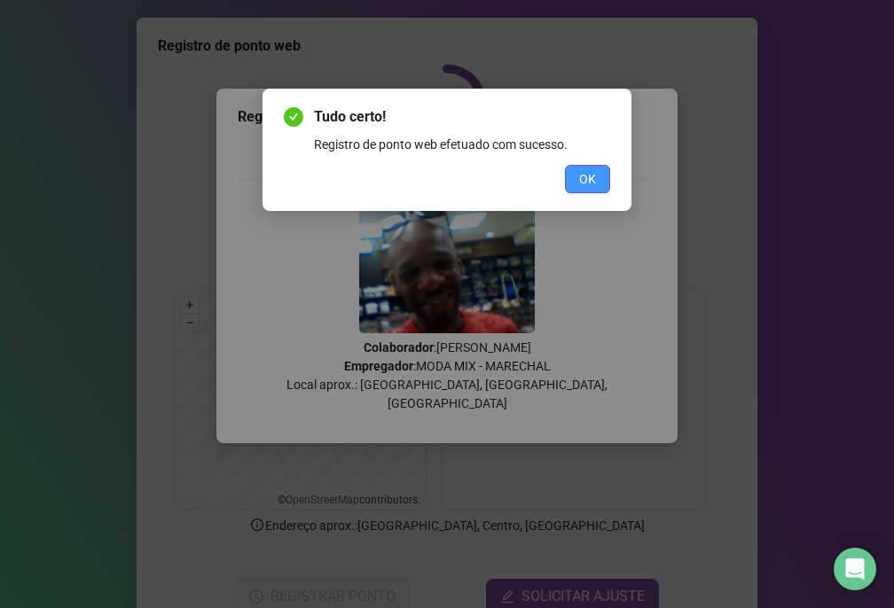
click at [575, 172] on button "OK" at bounding box center [587, 179] width 45 height 28
